Goal: Information Seeking & Learning: Learn about a topic

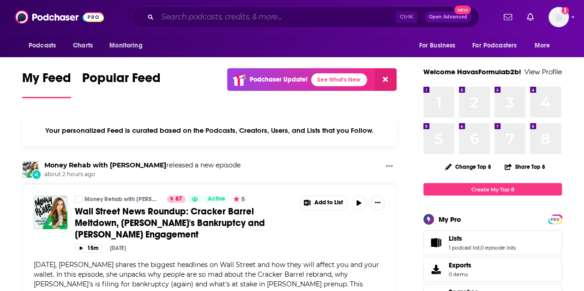
click at [228, 20] on input "Search podcasts, credits, & more..." at bounding box center [276, 17] width 238 height 15
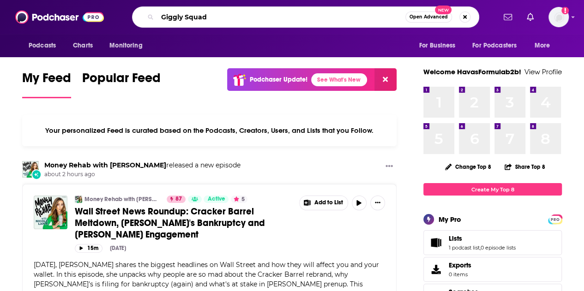
type input "Giggly Squad"
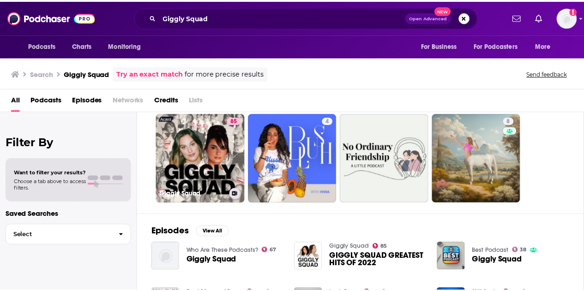
scroll to position [46, 0]
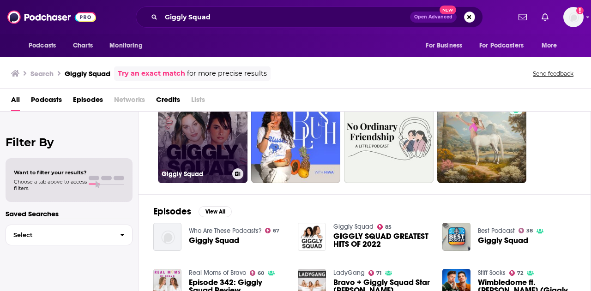
click at [215, 156] on link "85 Giggly Squad" at bounding box center [203, 139] width 90 height 90
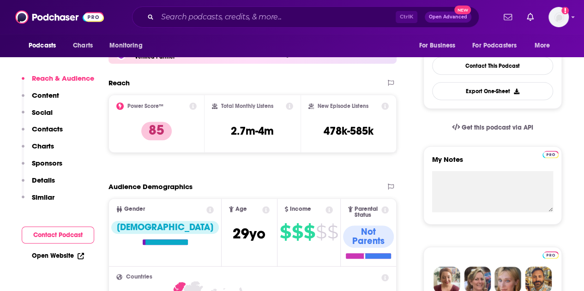
scroll to position [231, 0]
